Goal: Transaction & Acquisition: Book appointment/travel/reservation

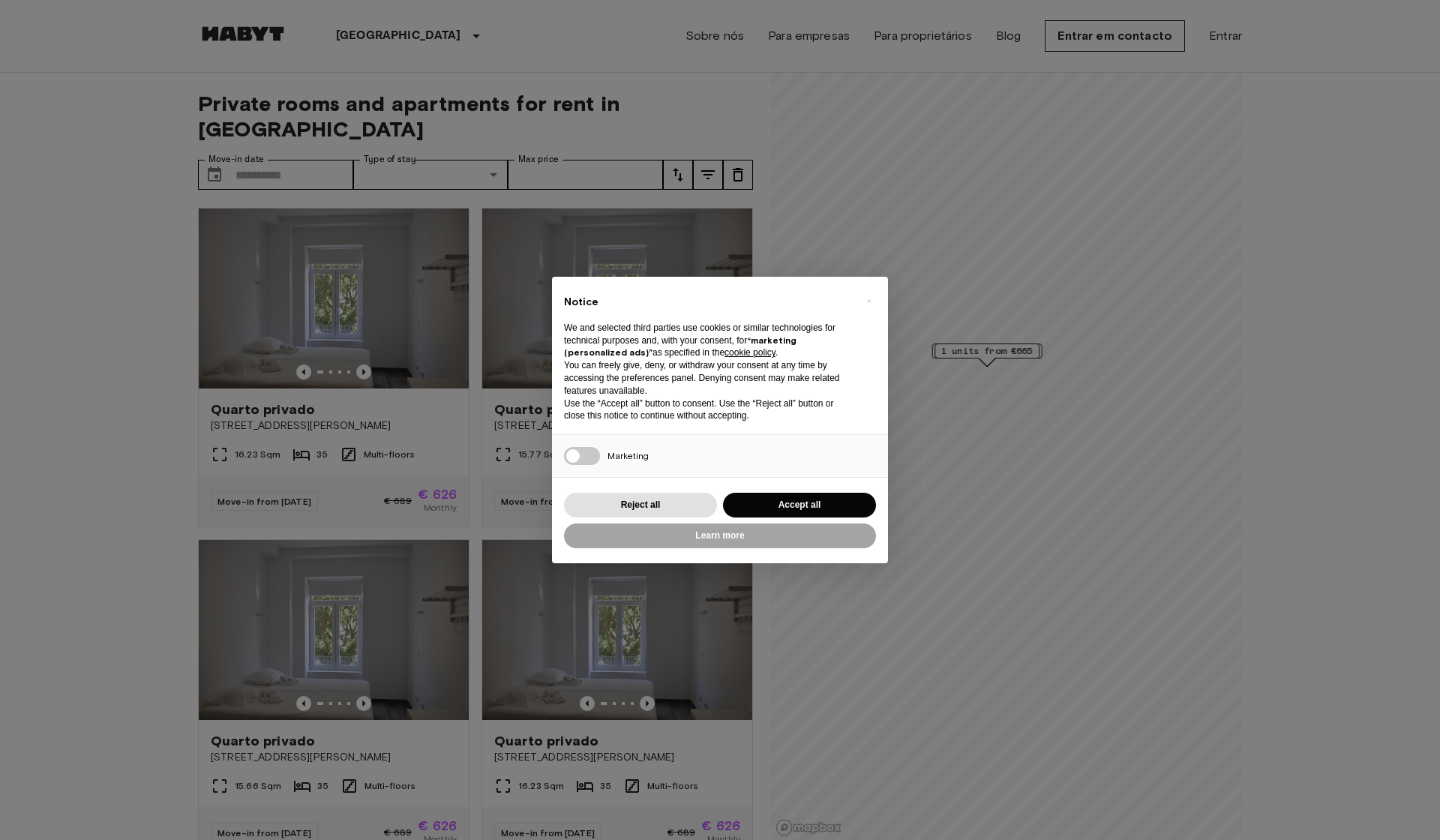
click at [842, 501] on button "Accept all" at bounding box center [799, 505] width 153 height 24
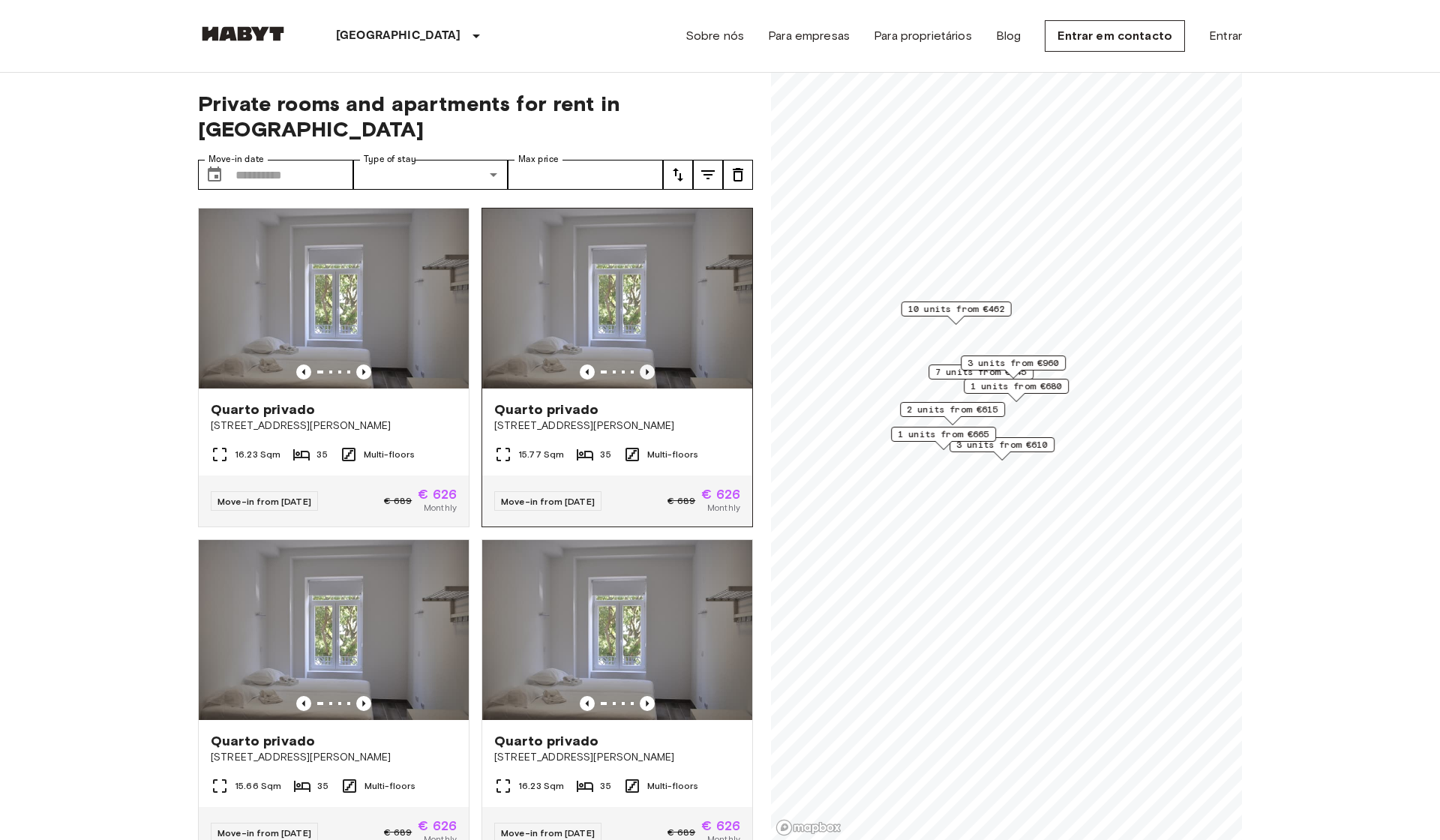
click at [650, 364] on icon "Previous image" at bounding box center [647, 372] width 15 height 15
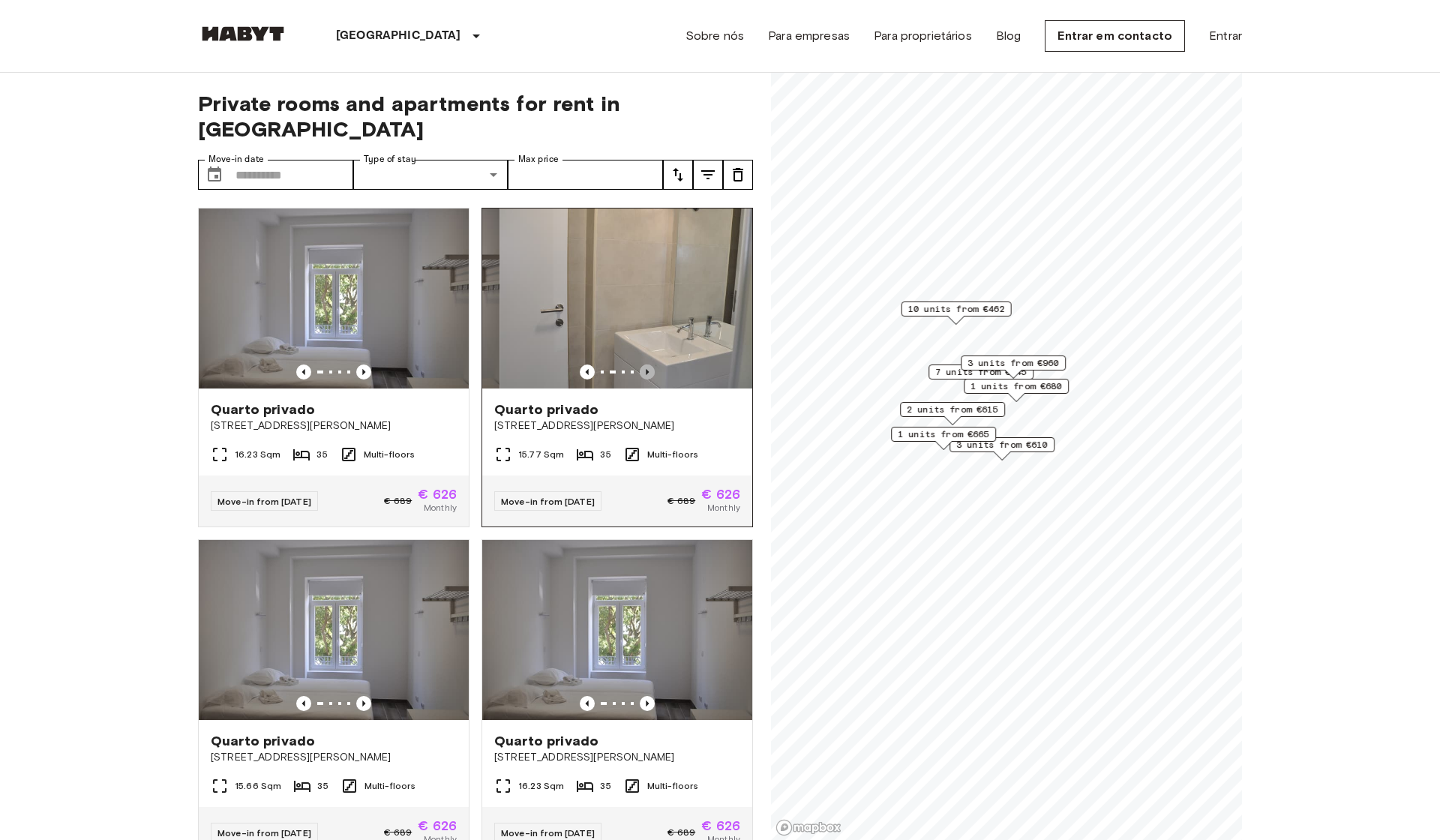
click at [650, 364] on icon "Previous image" at bounding box center [647, 372] width 15 height 15
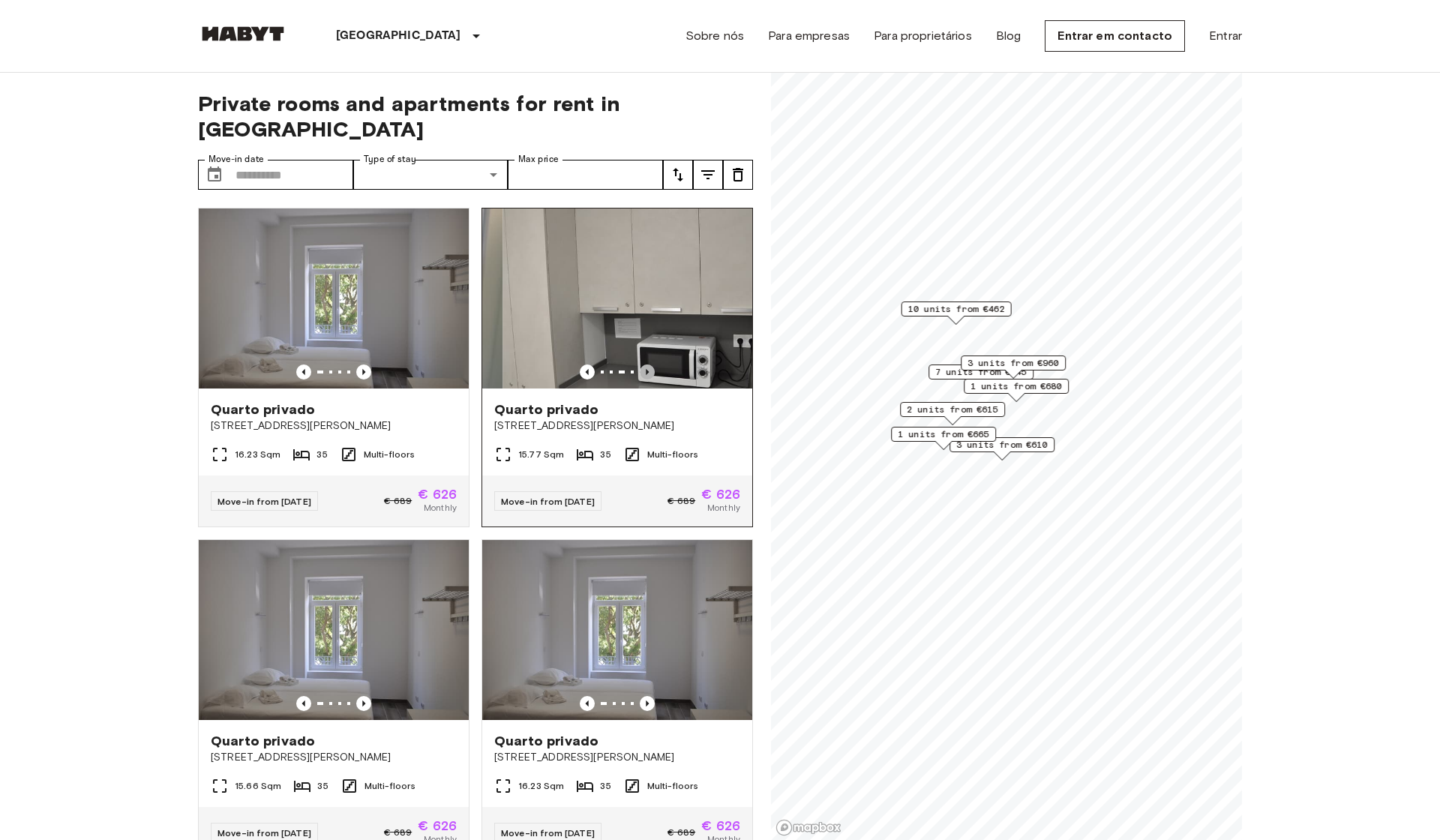
click at [650, 364] on icon "Previous image" at bounding box center [647, 372] width 15 height 15
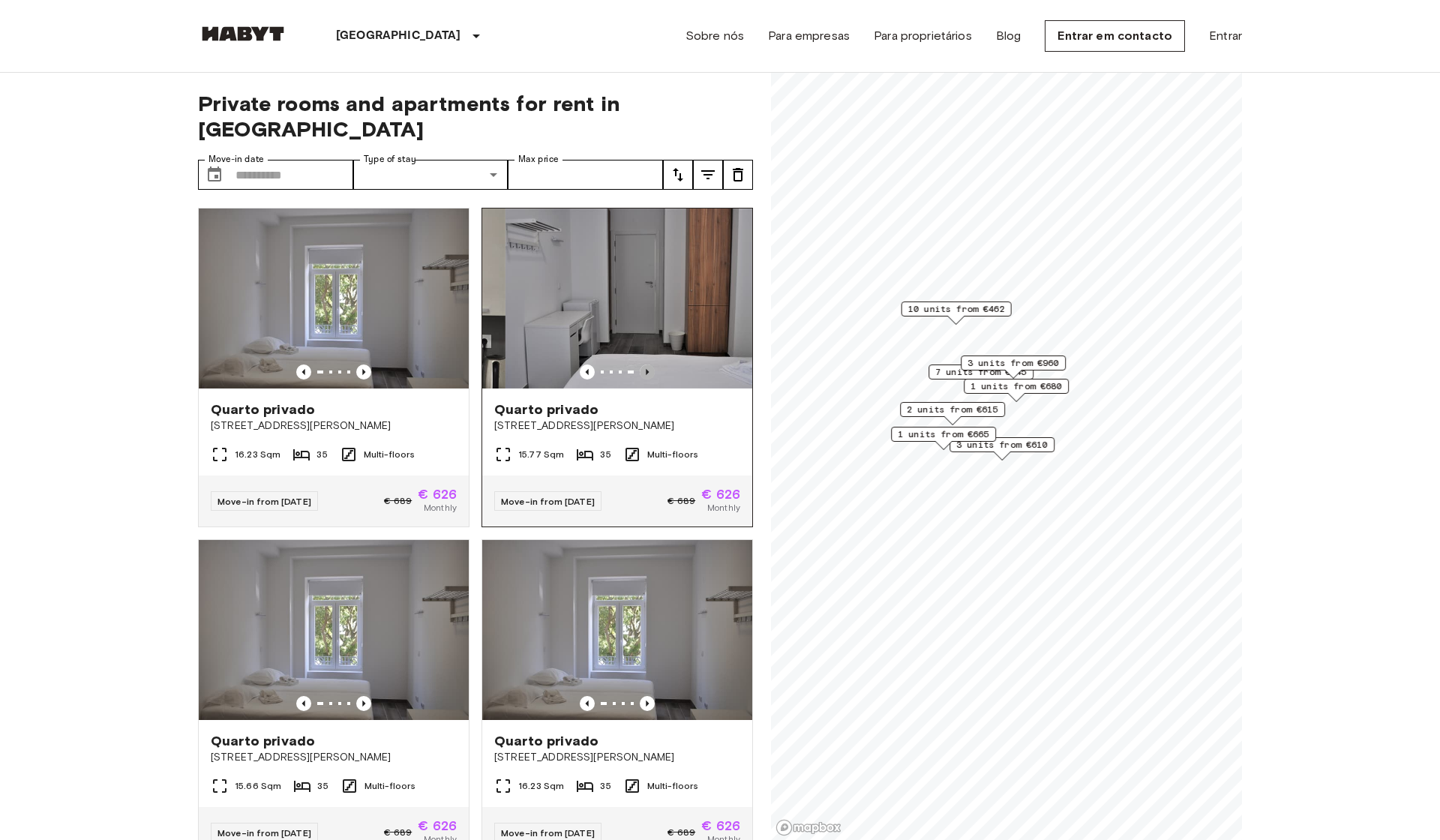
click at [650, 364] on icon "Previous image" at bounding box center [647, 372] width 15 height 15
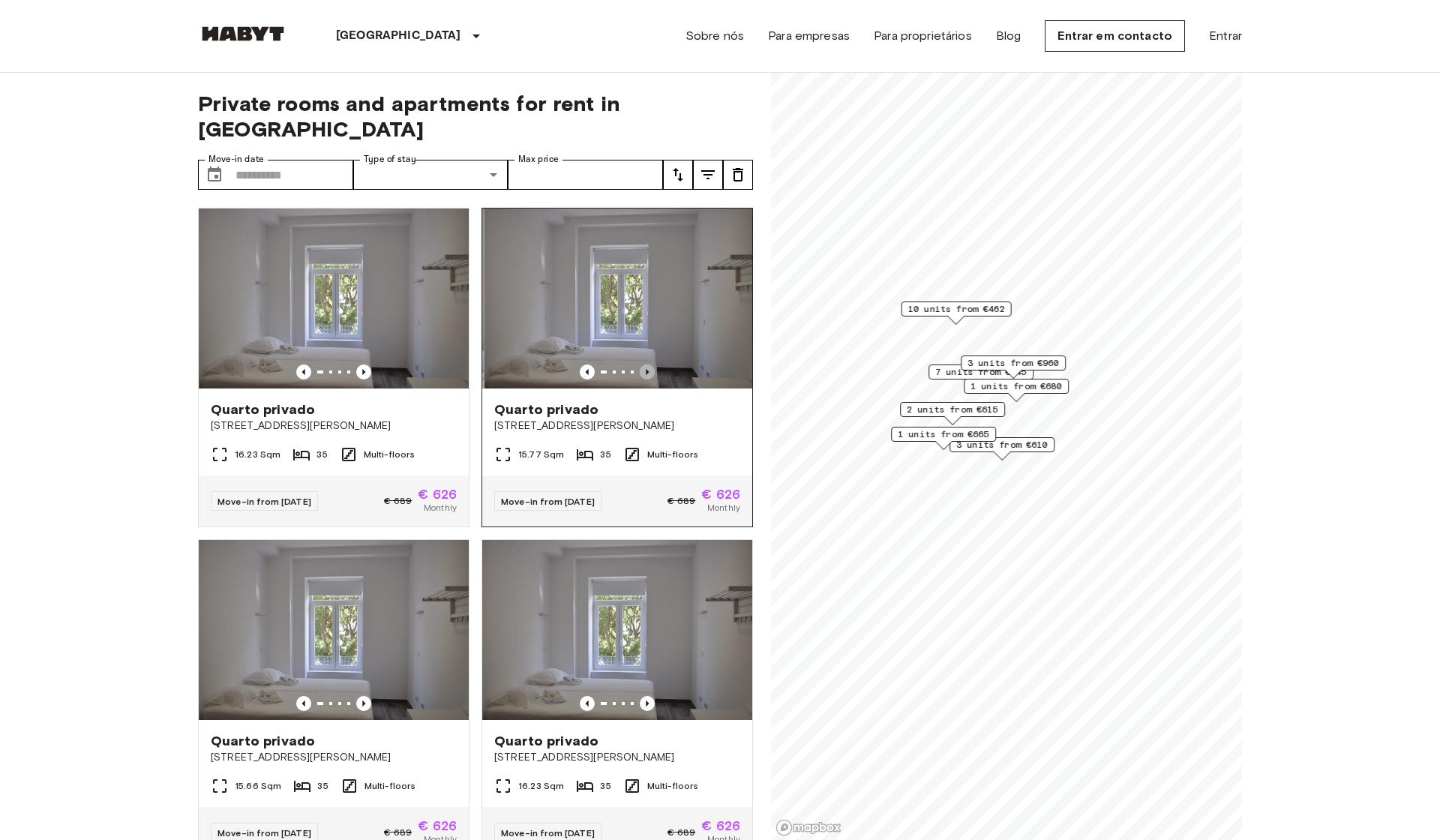
click at [650, 364] on icon "Previous image" at bounding box center [647, 372] width 15 height 15
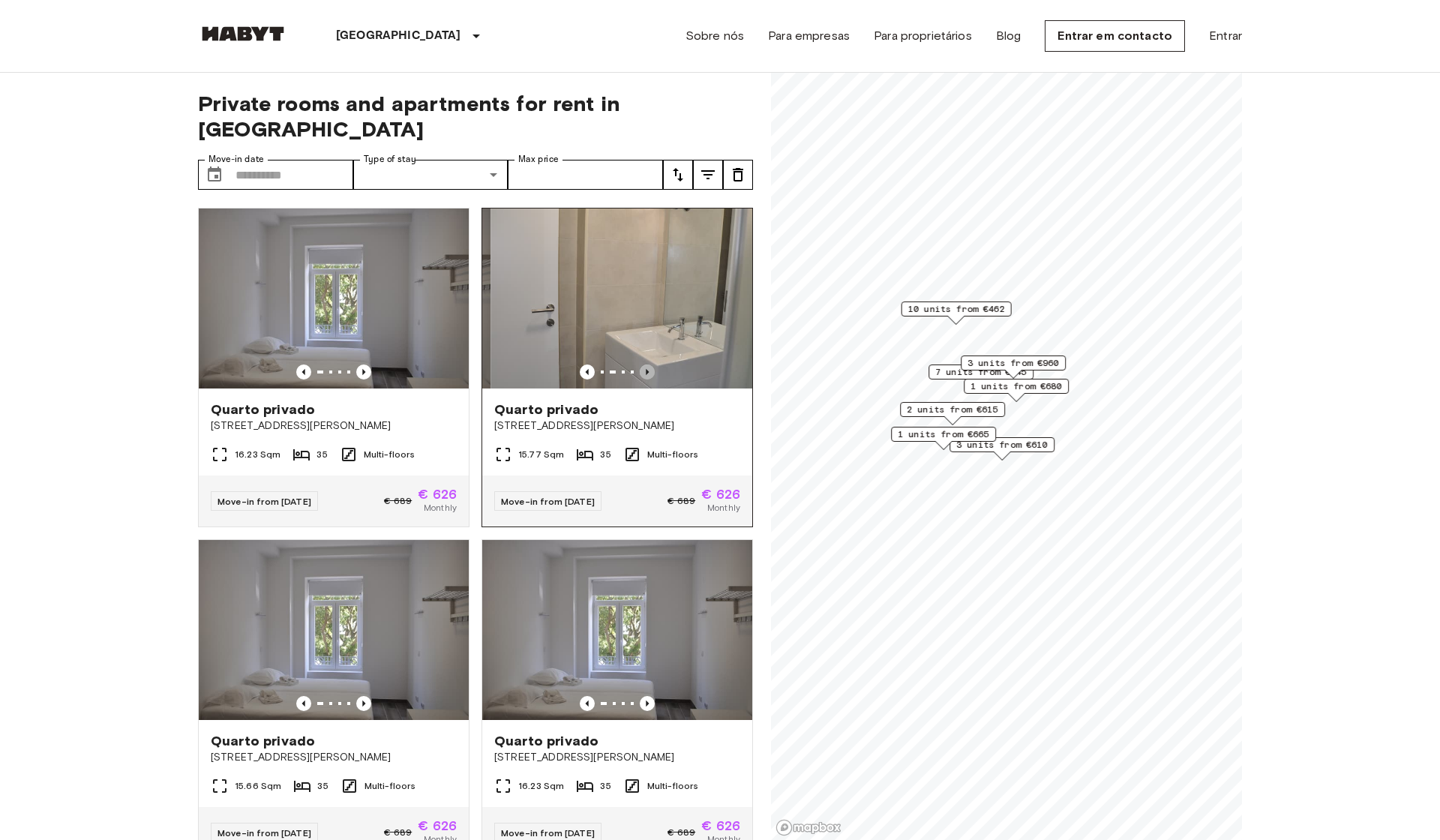
click at [650, 364] on icon "Previous image" at bounding box center [647, 372] width 15 height 15
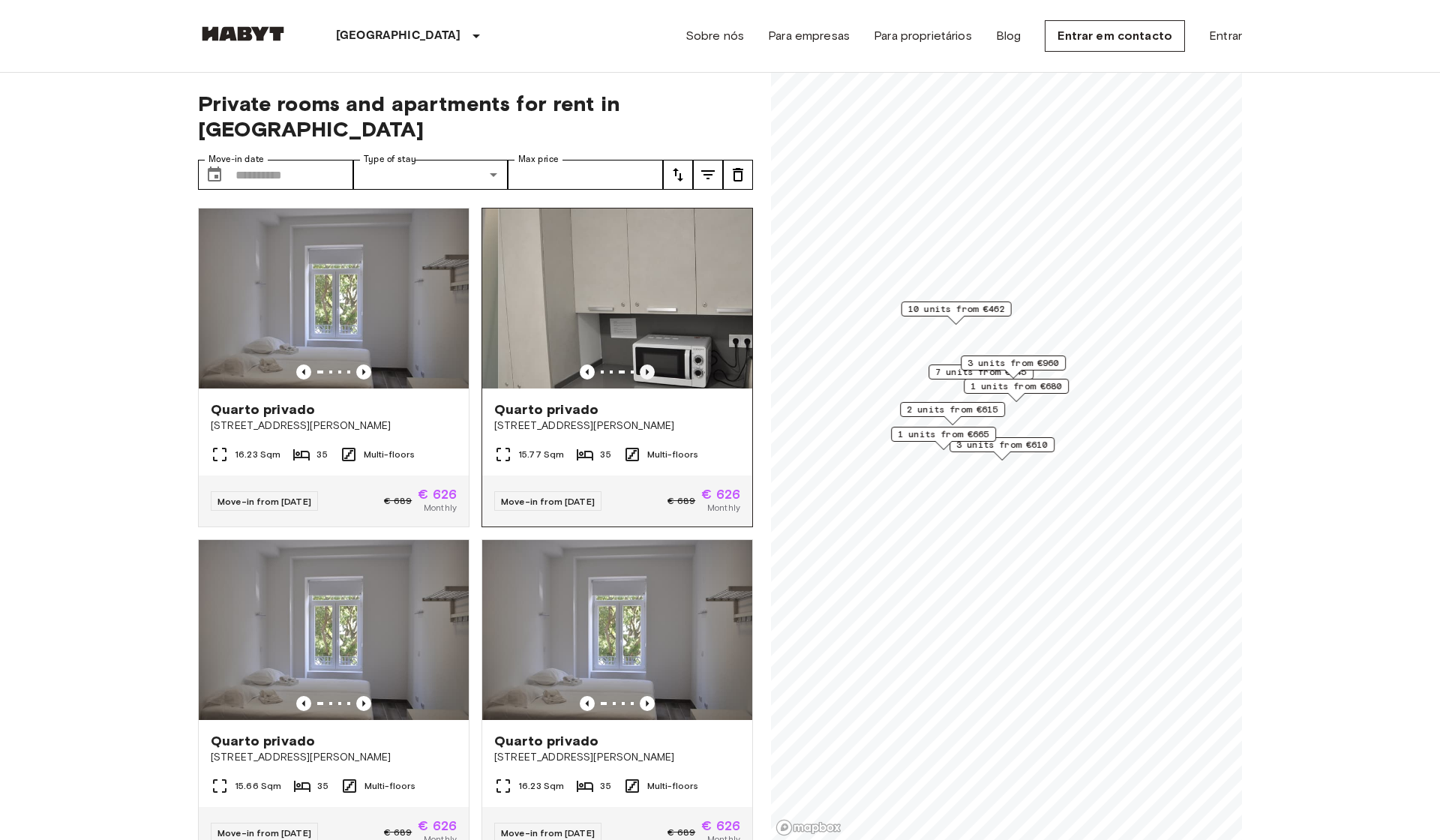
click at [650, 364] on icon "Previous image" at bounding box center [647, 372] width 15 height 15
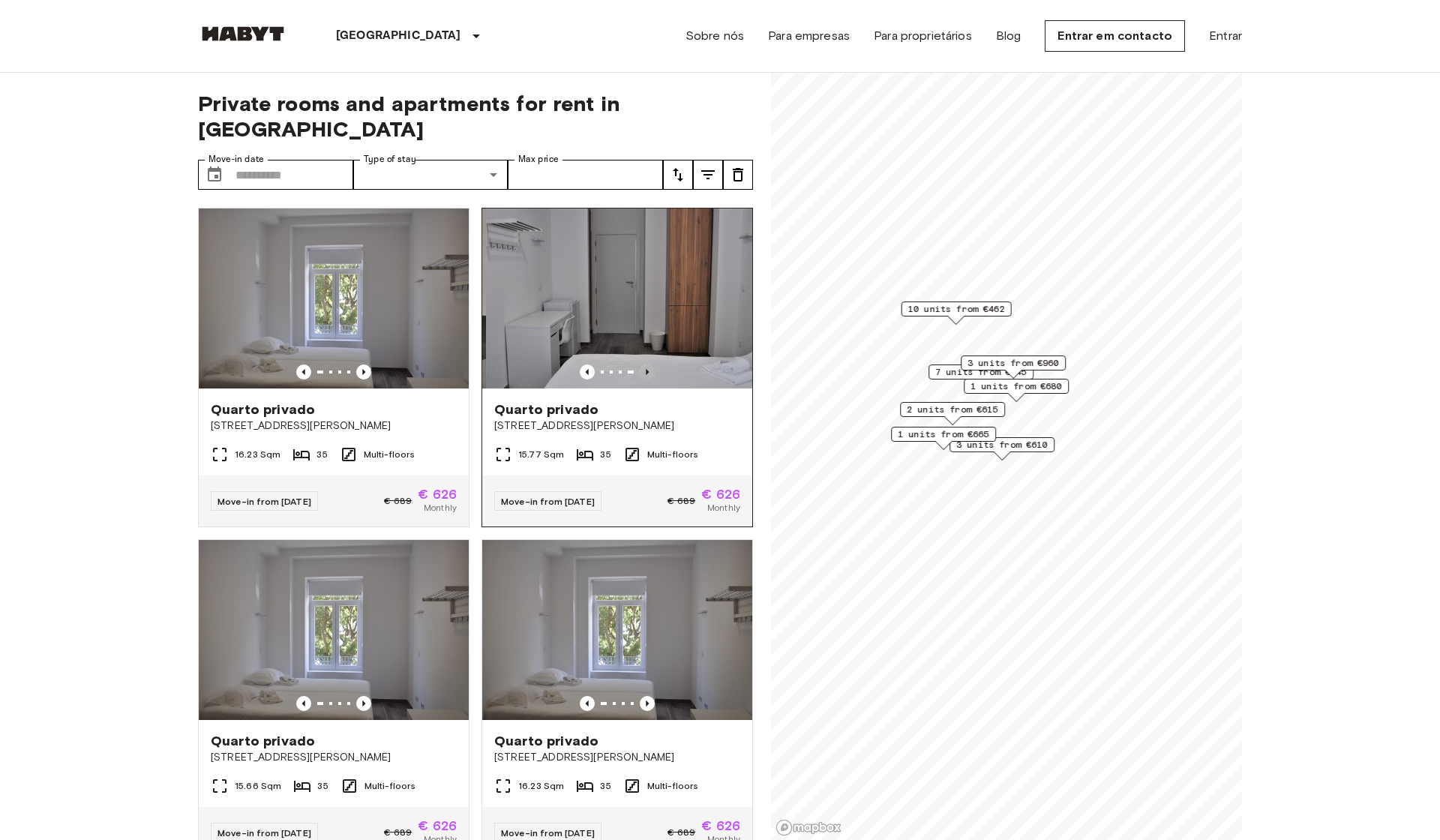
click at [650, 364] on icon "Previous image" at bounding box center [647, 372] width 15 height 15
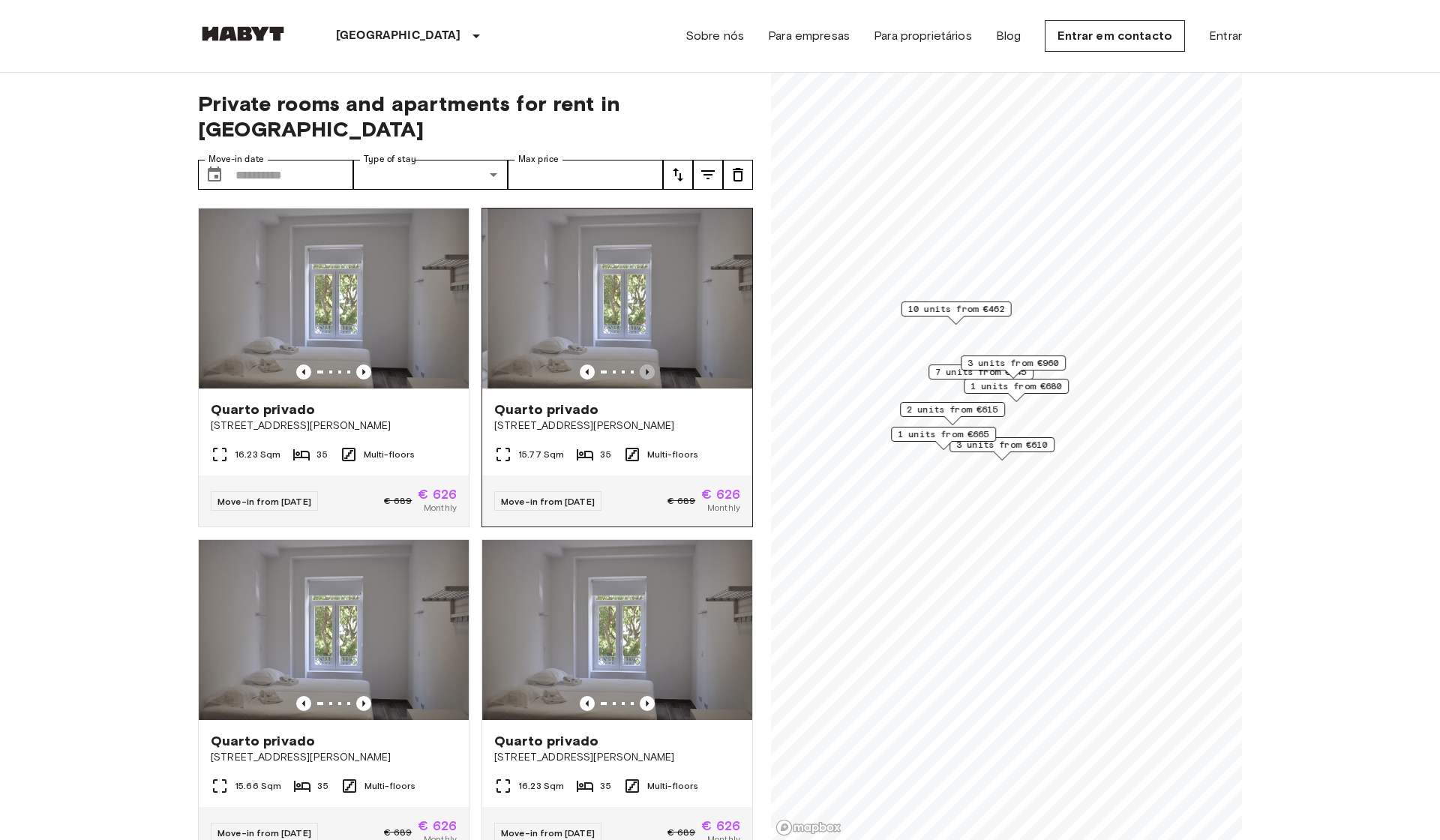
click at [650, 364] on icon "Previous image" at bounding box center [647, 372] width 15 height 15
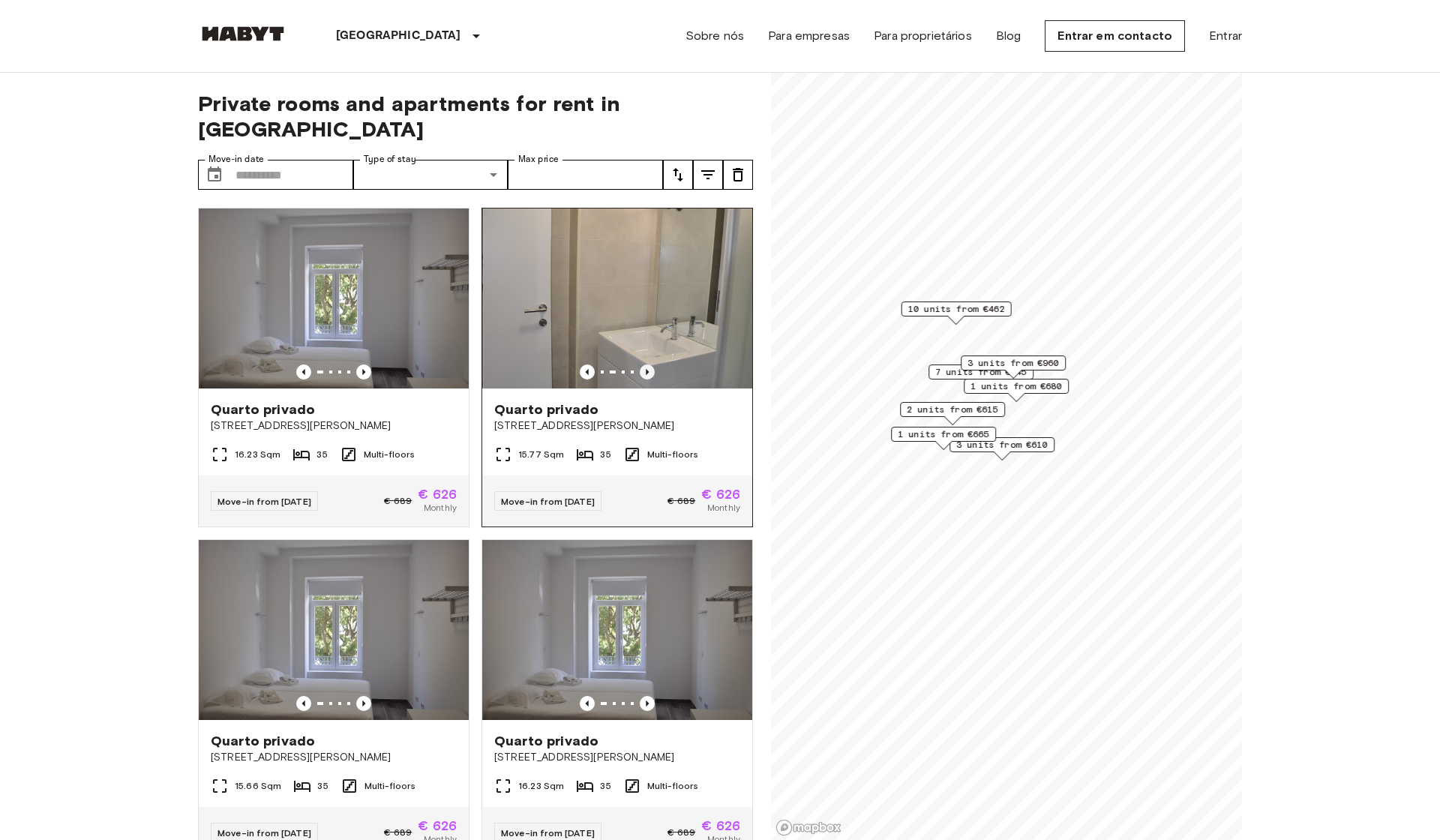
click at [650, 364] on icon "Previous image" at bounding box center [647, 372] width 15 height 15
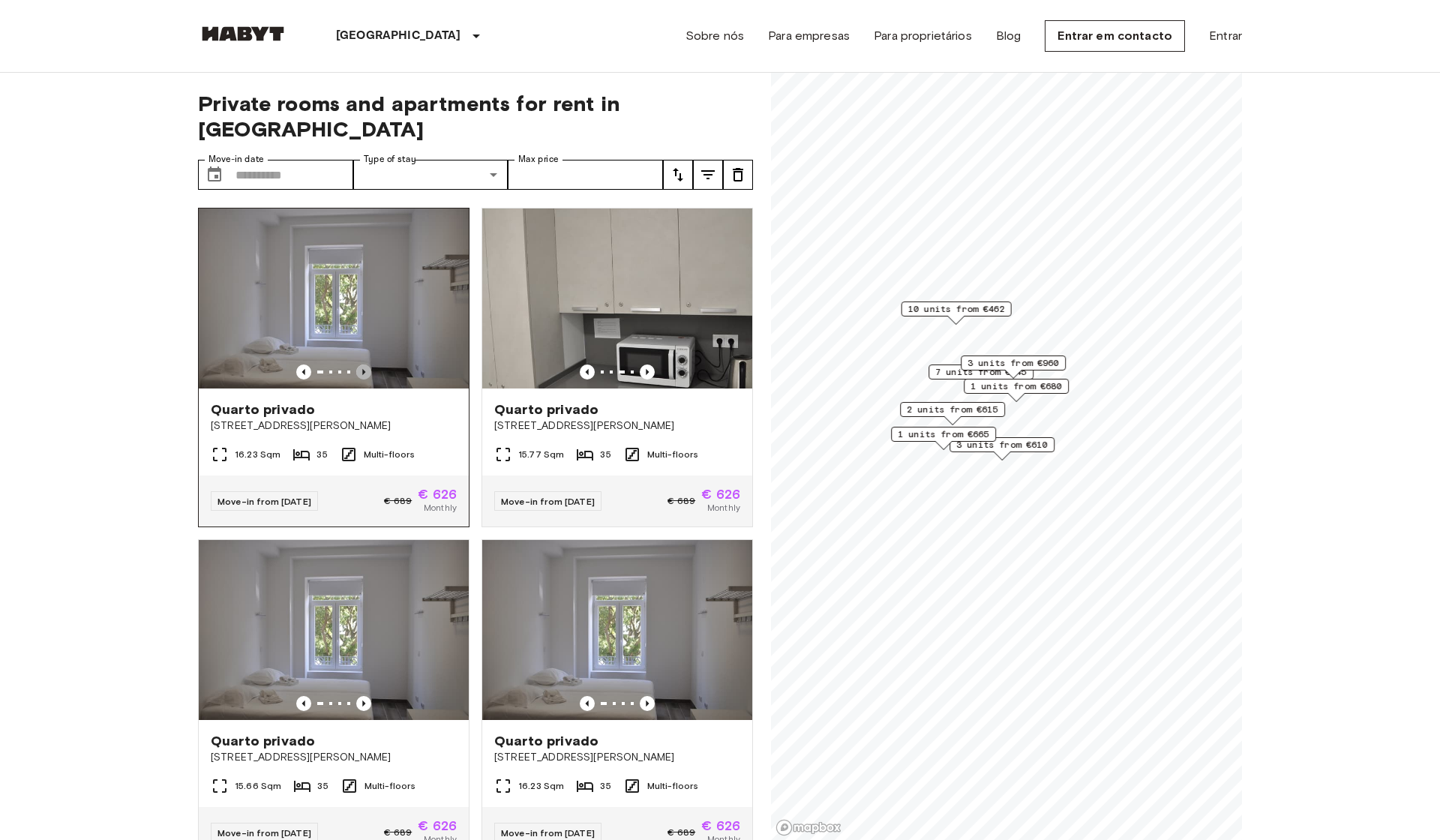
click at [365, 369] on icon "Previous image" at bounding box center [364, 372] width 3 height 6
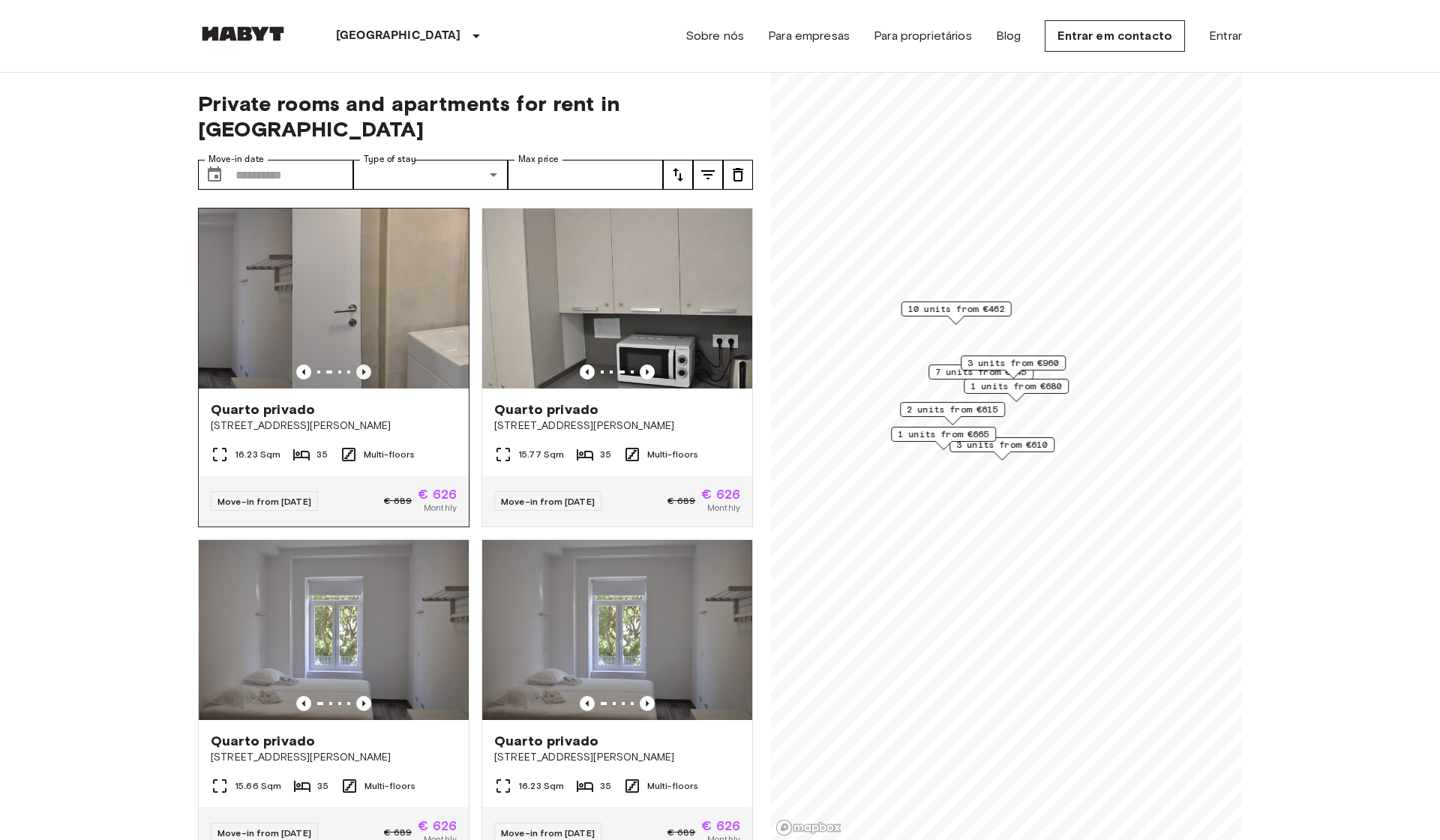
click at [365, 369] on icon "Previous image" at bounding box center [364, 372] width 3 height 6
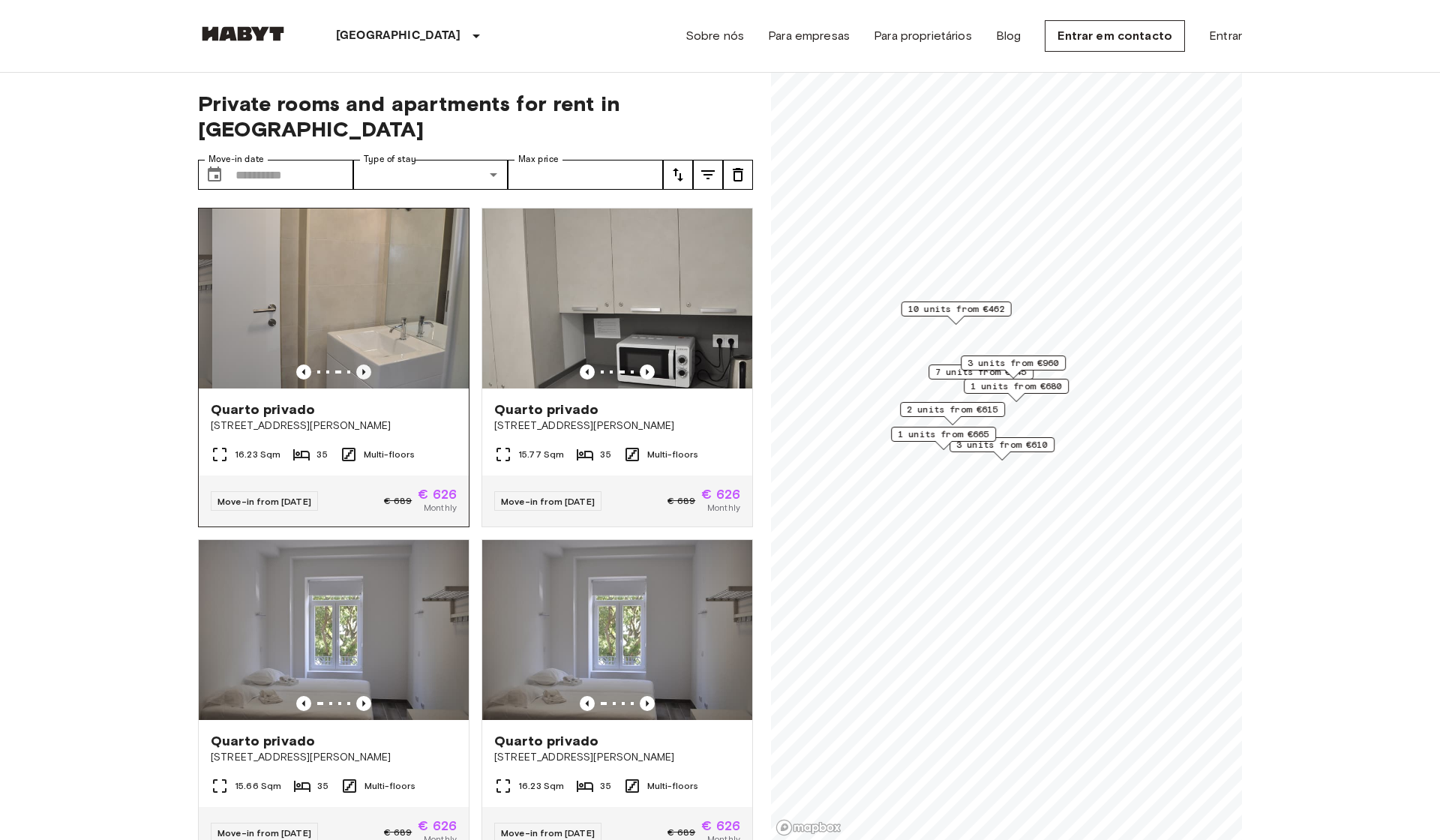
click at [365, 369] on icon "Previous image" at bounding box center [364, 372] width 3 height 6
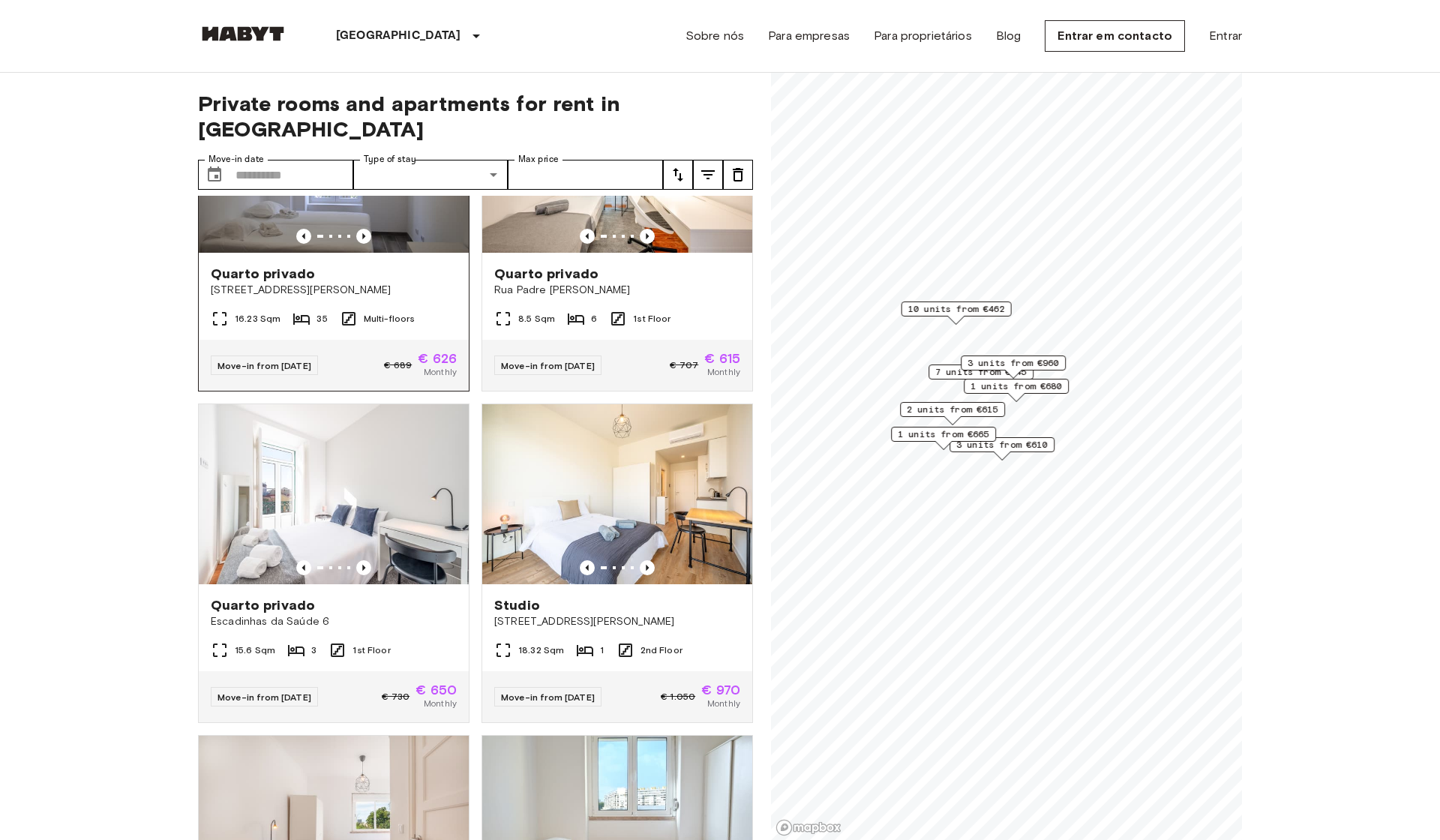
scroll to position [1219, 0]
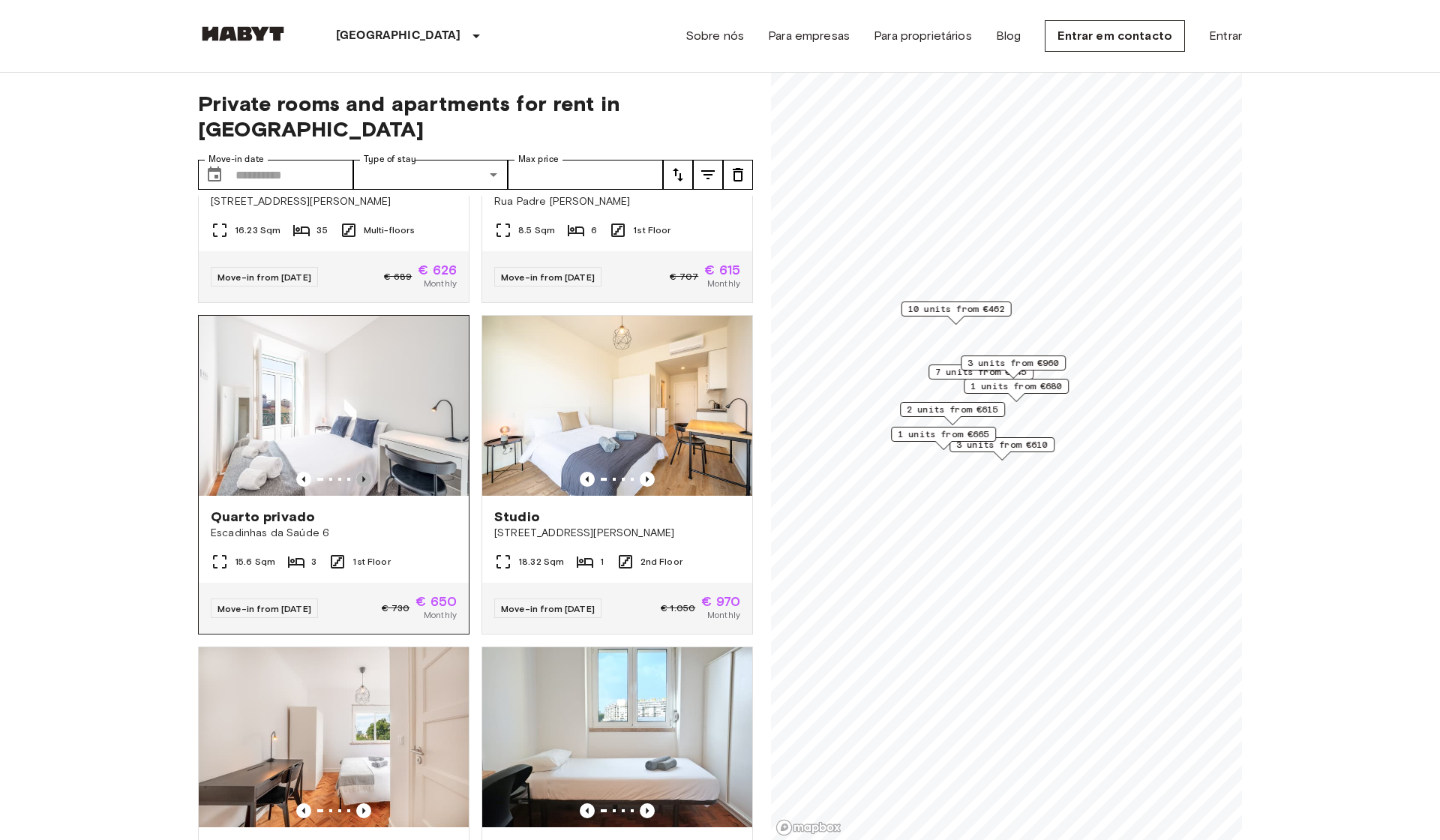
click at [361, 472] on icon "Previous image" at bounding box center [364, 479] width 15 height 15
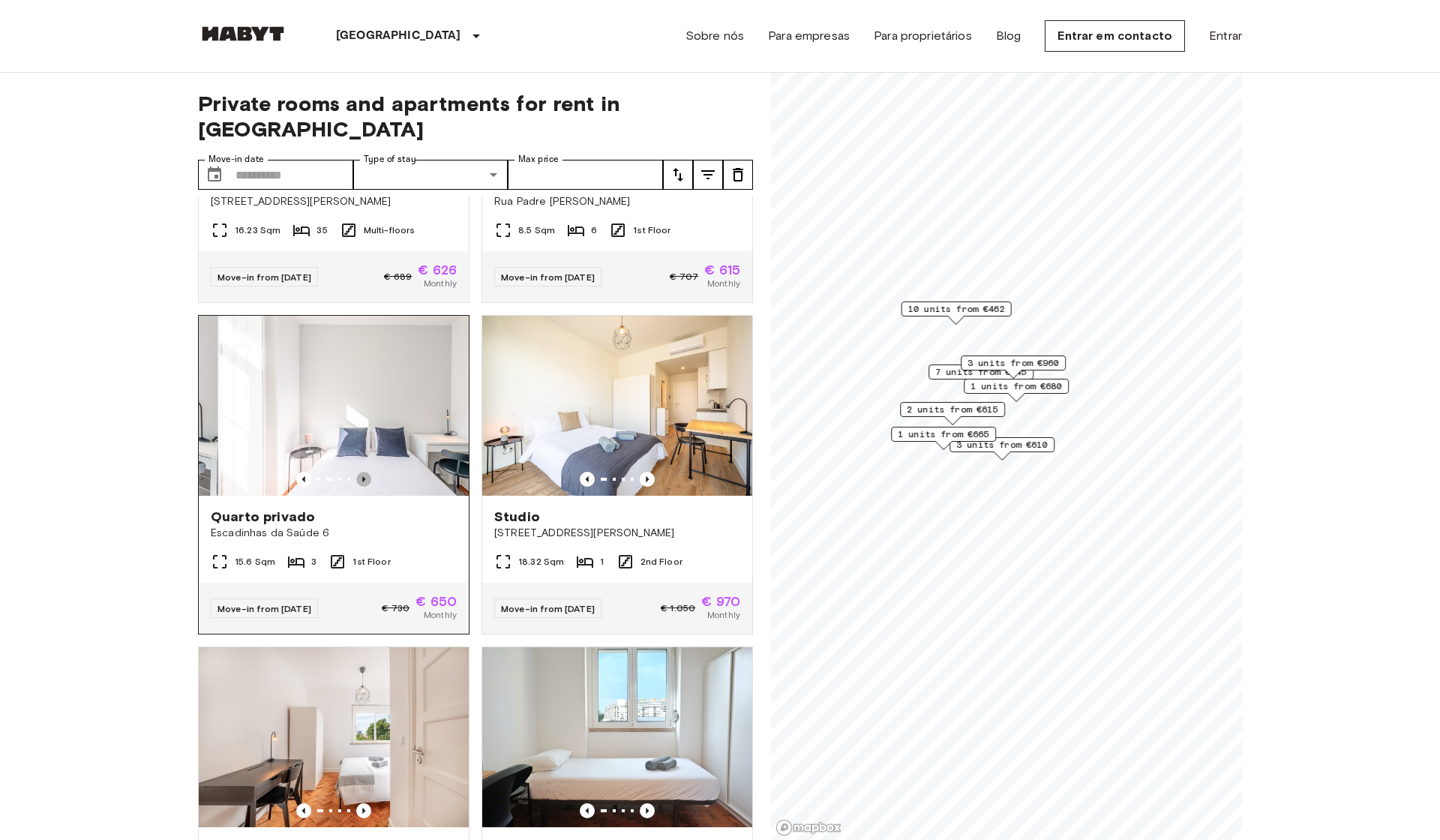
click at [361, 472] on icon "Previous image" at bounding box center [364, 479] width 15 height 15
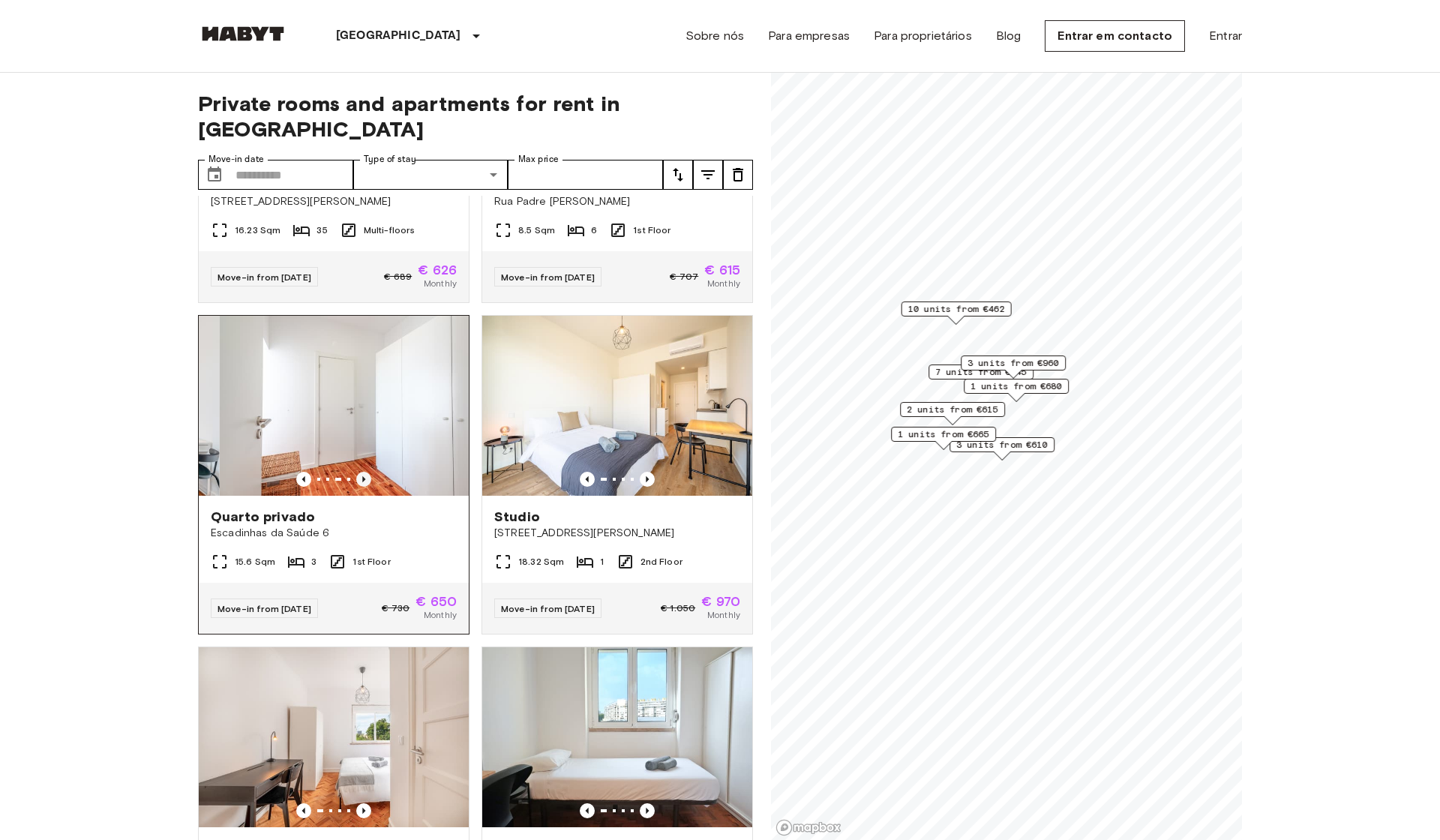
click at [361, 472] on icon "Previous image" at bounding box center [364, 479] width 15 height 15
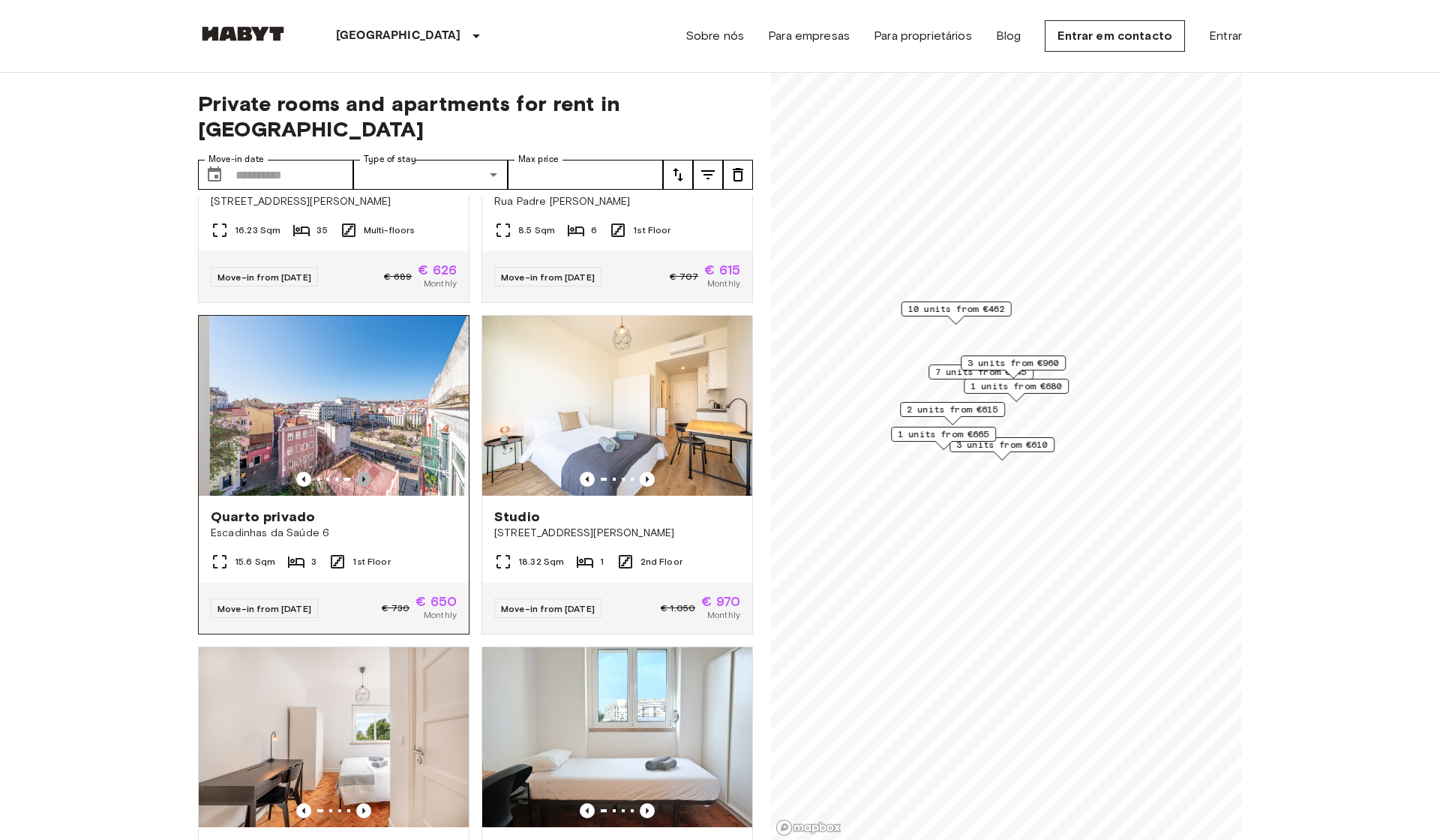
click at [361, 472] on icon "Previous image" at bounding box center [364, 479] width 15 height 15
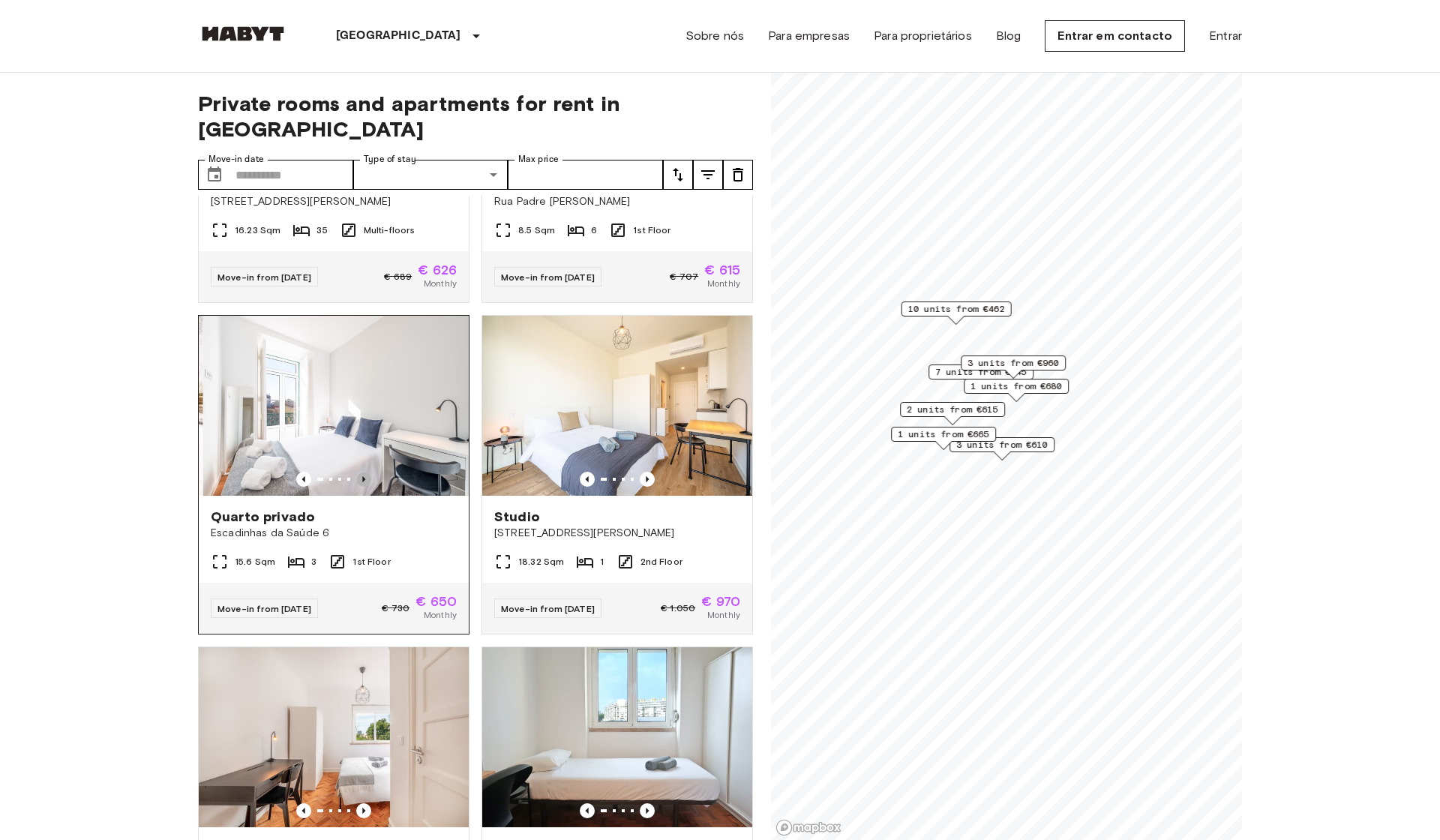
click at [361, 472] on icon "Previous image" at bounding box center [364, 479] width 15 height 15
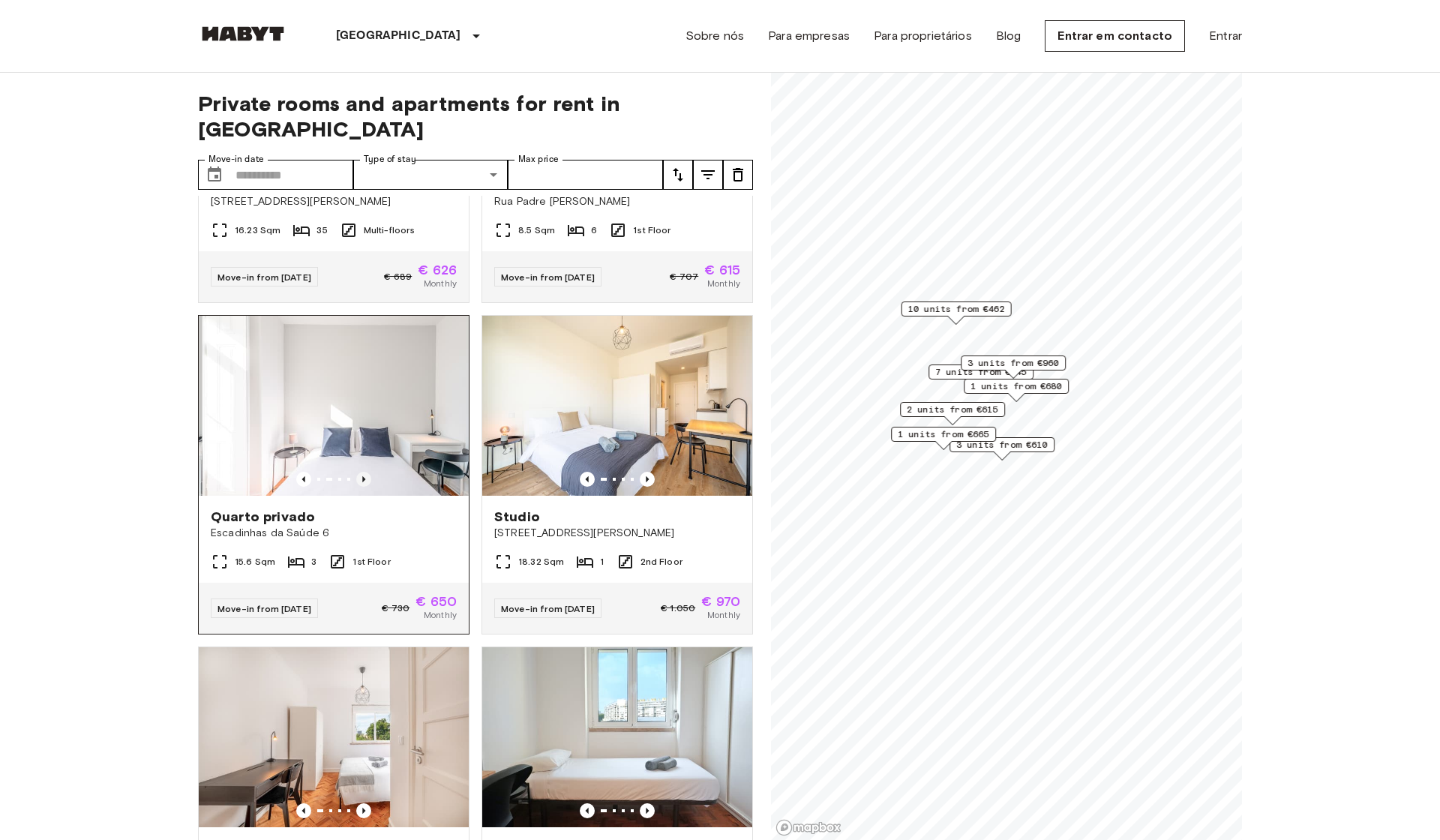
click at [361, 472] on icon "Previous image" at bounding box center [364, 479] width 15 height 15
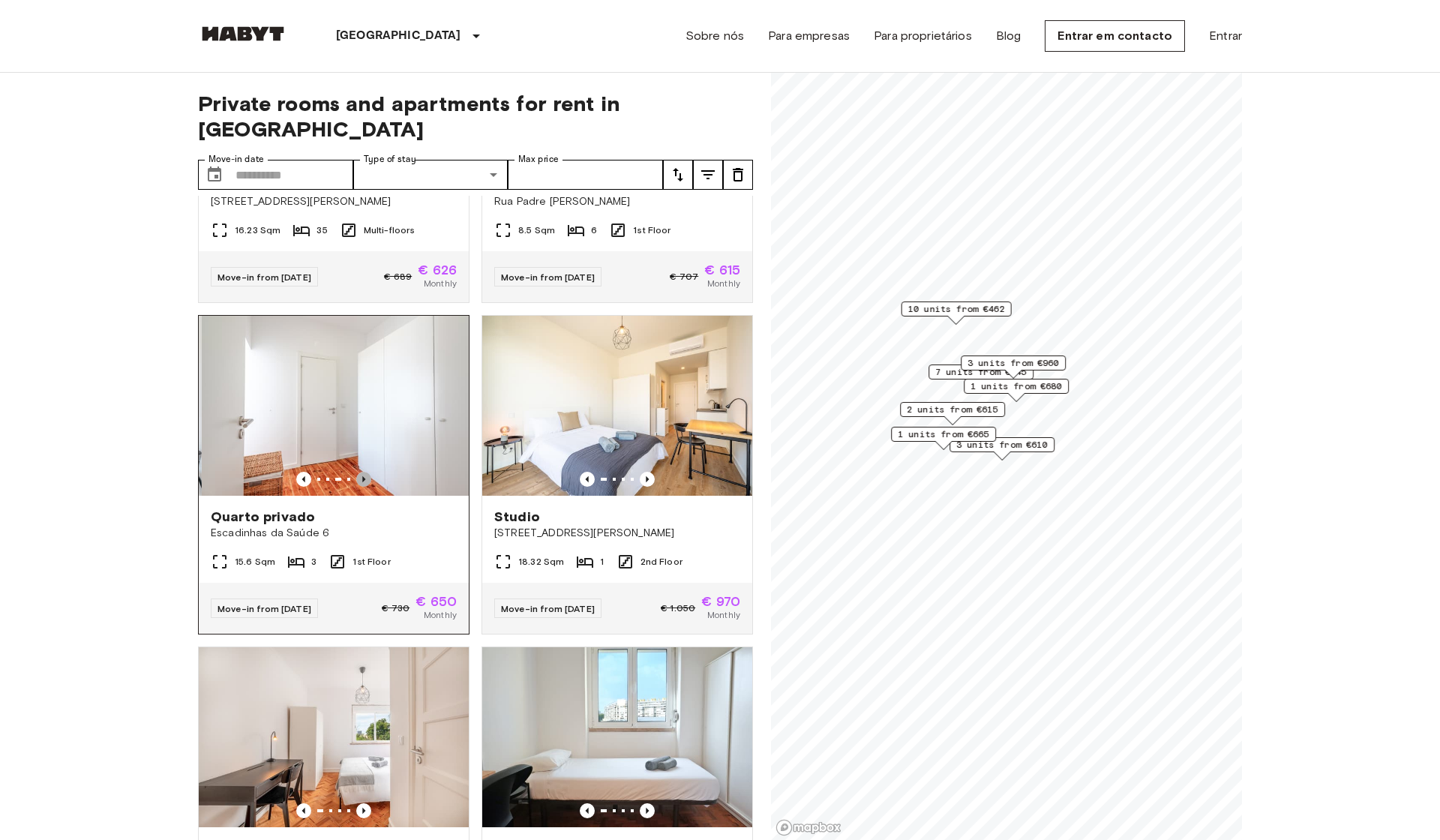
click at [362, 472] on icon "Previous image" at bounding box center [364, 479] width 15 height 15
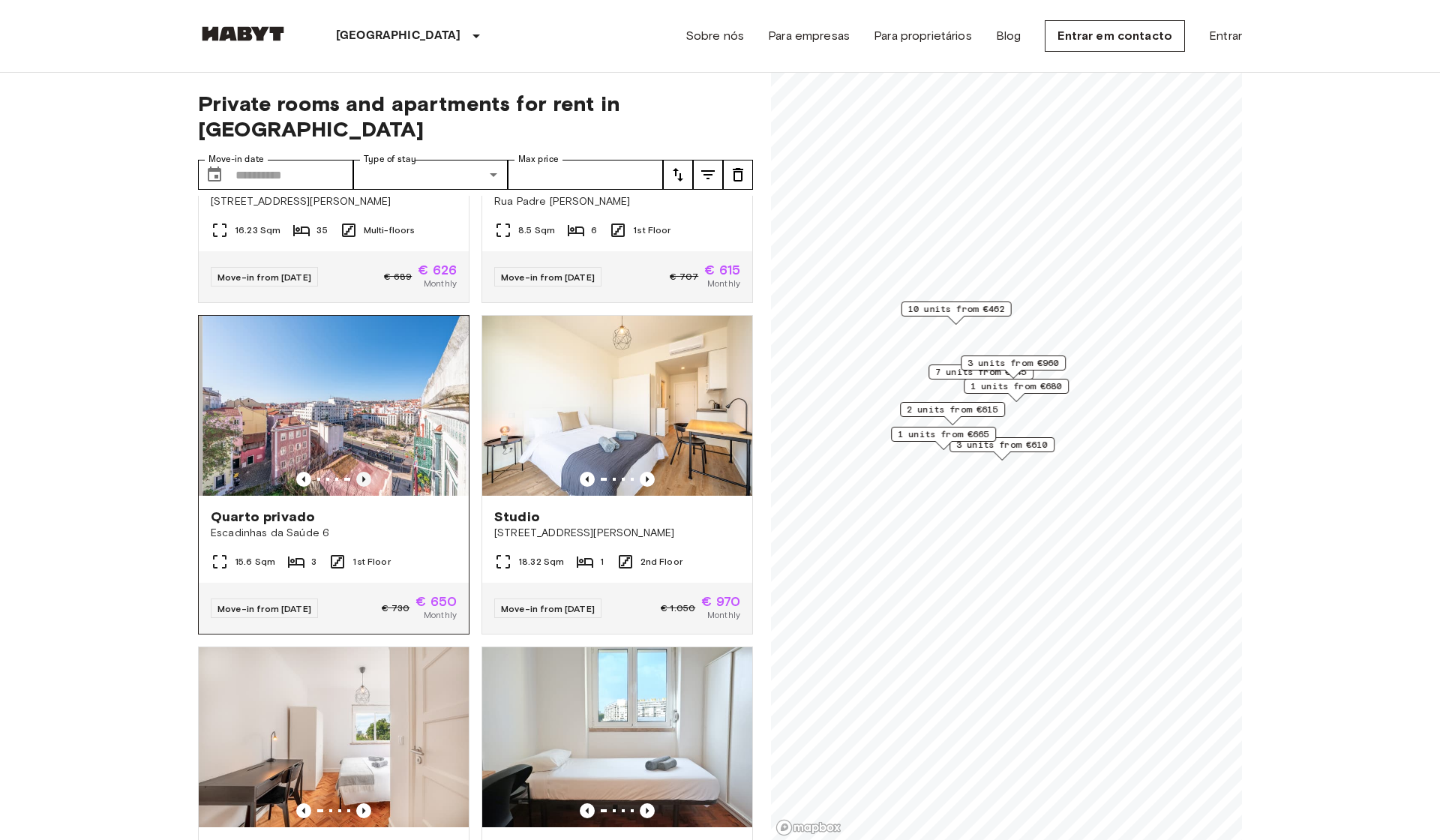
click at [362, 472] on icon "Previous image" at bounding box center [364, 479] width 15 height 15
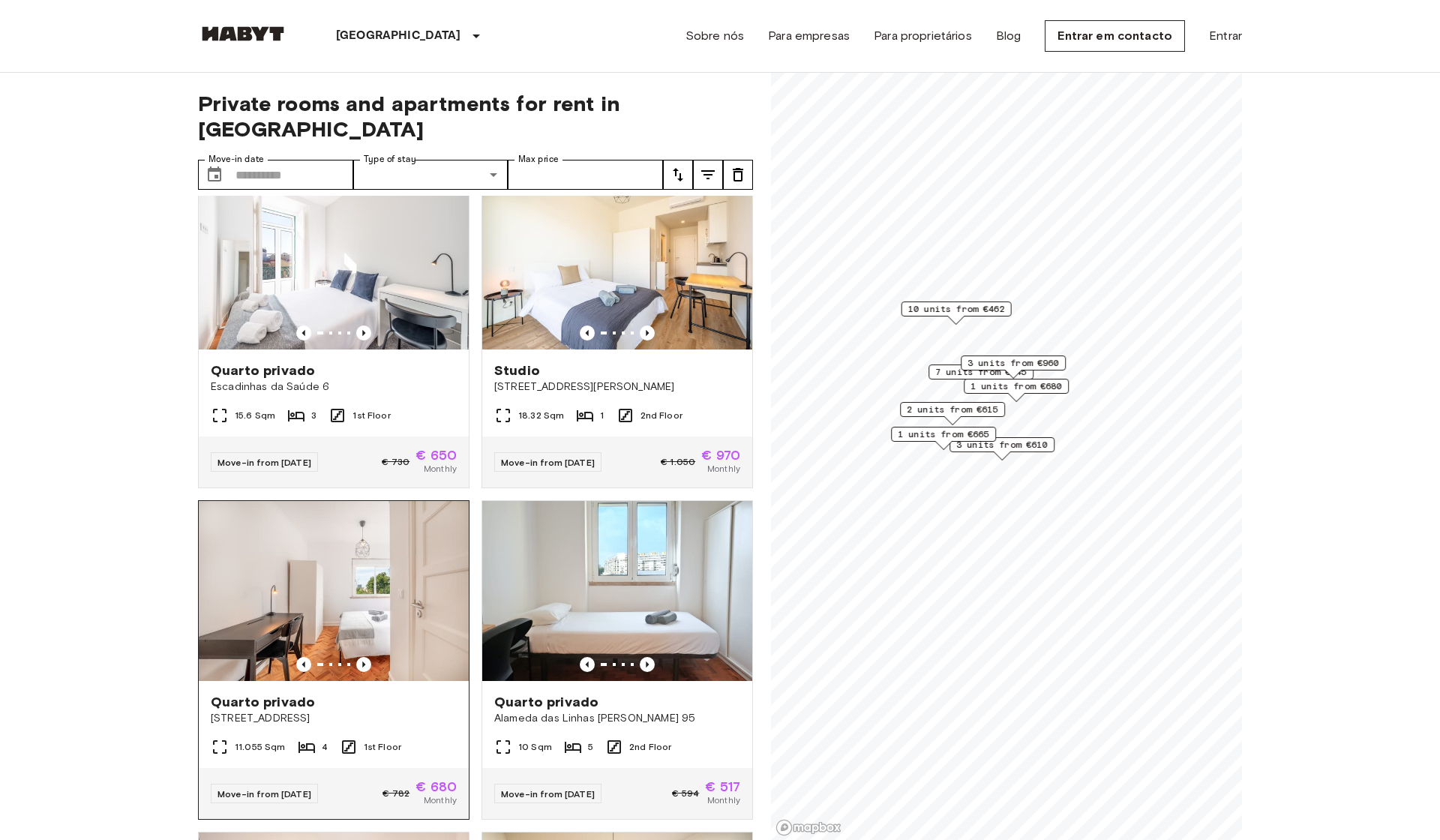
scroll to position [1368, 0]
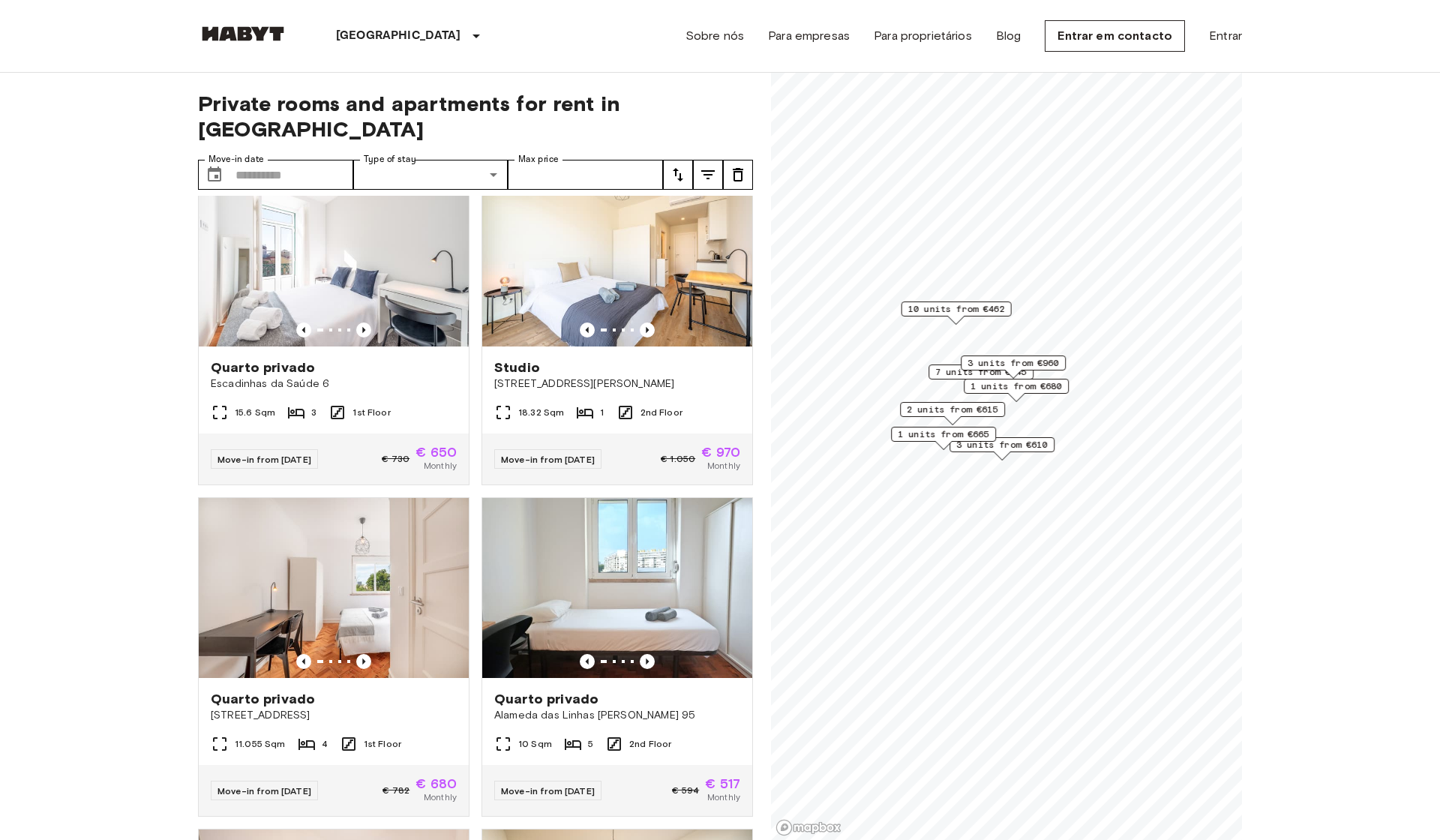
click at [1012, 450] on span "3 units from €610" at bounding box center [1002, 444] width 91 height 13
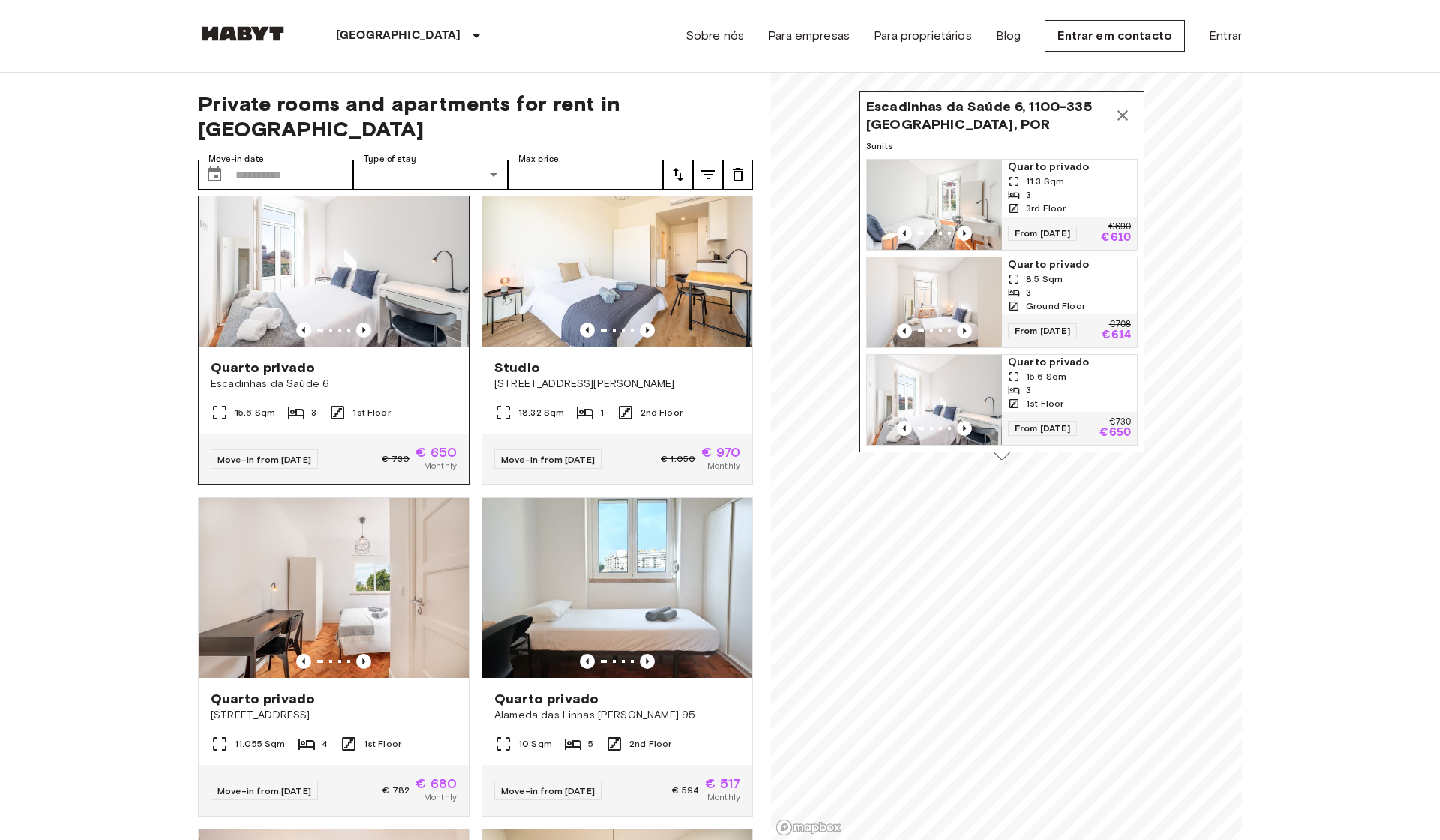
click at [388, 272] on img at bounding box center [333, 257] width 270 height 180
